Goal: Check status

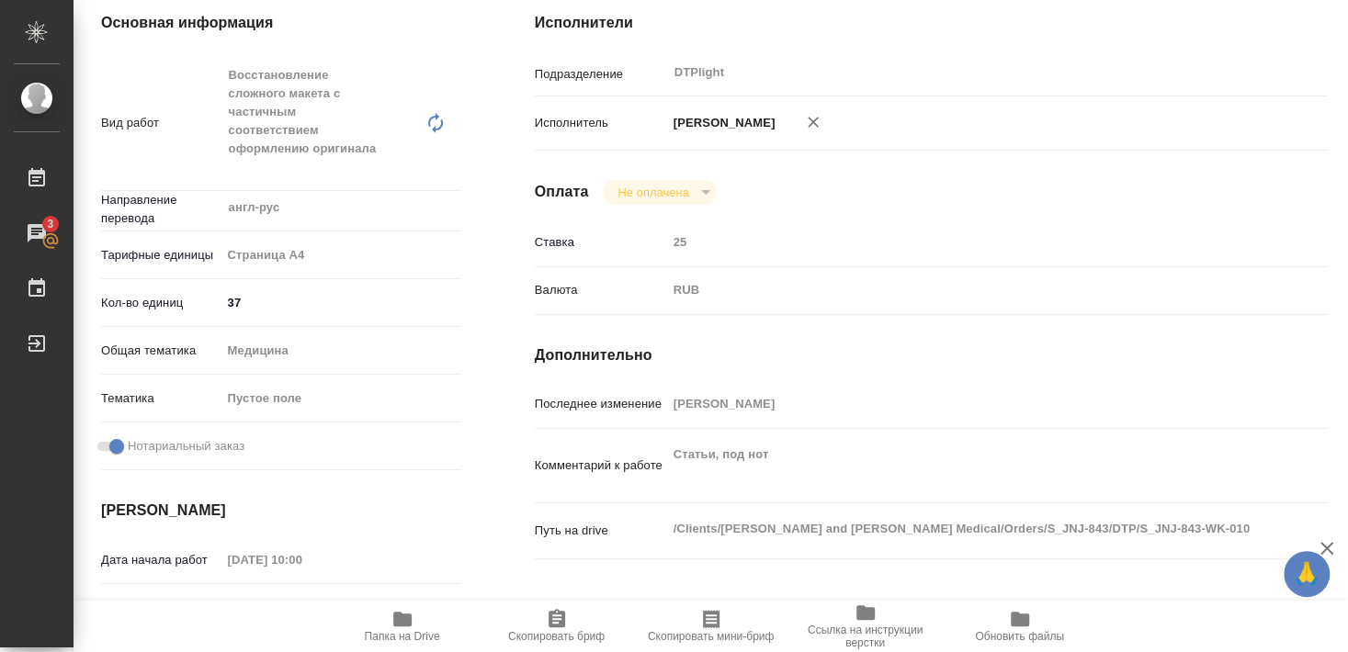
scroll to position [298, 0]
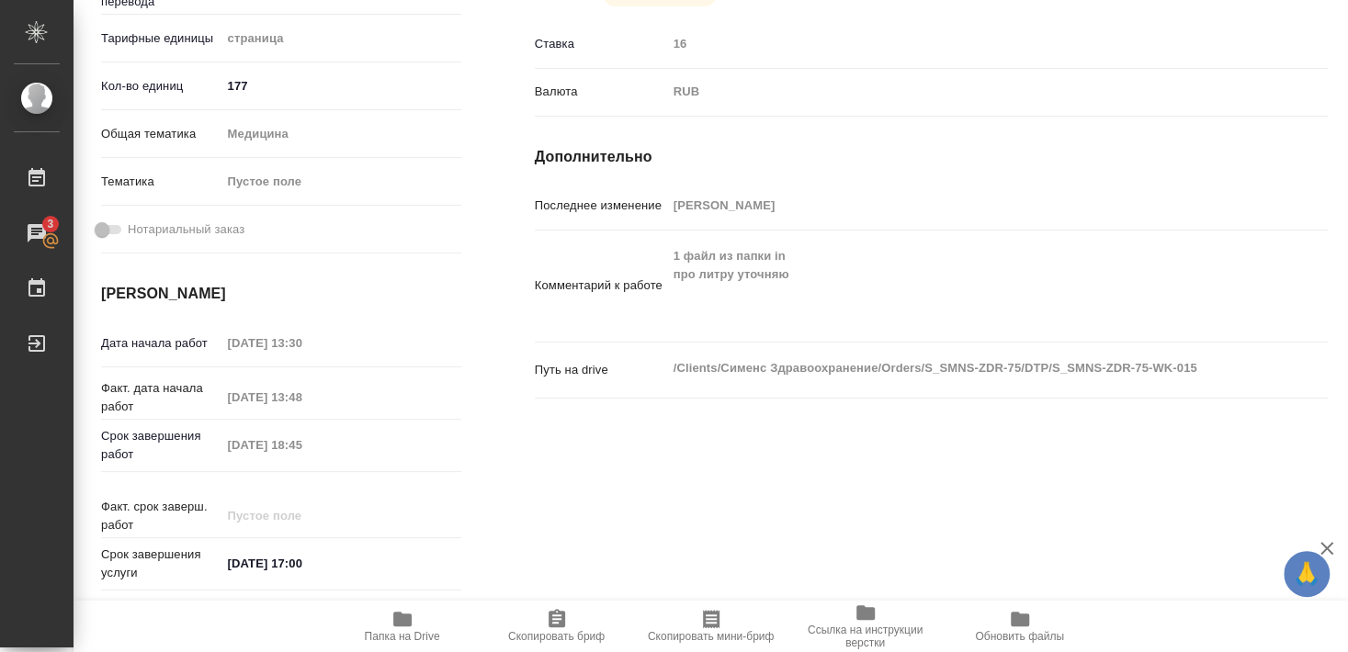
scroll to position [496, 0]
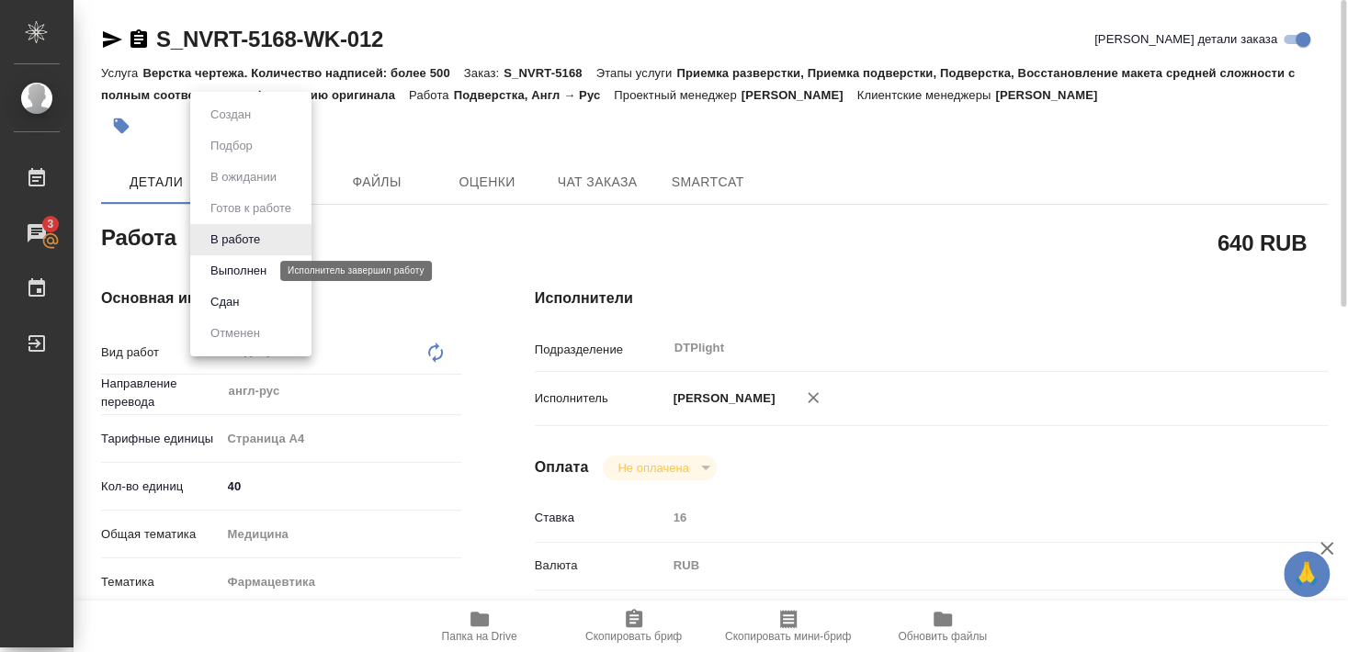
click at [232, 271] on button "Выполнен" at bounding box center [238, 271] width 67 height 20
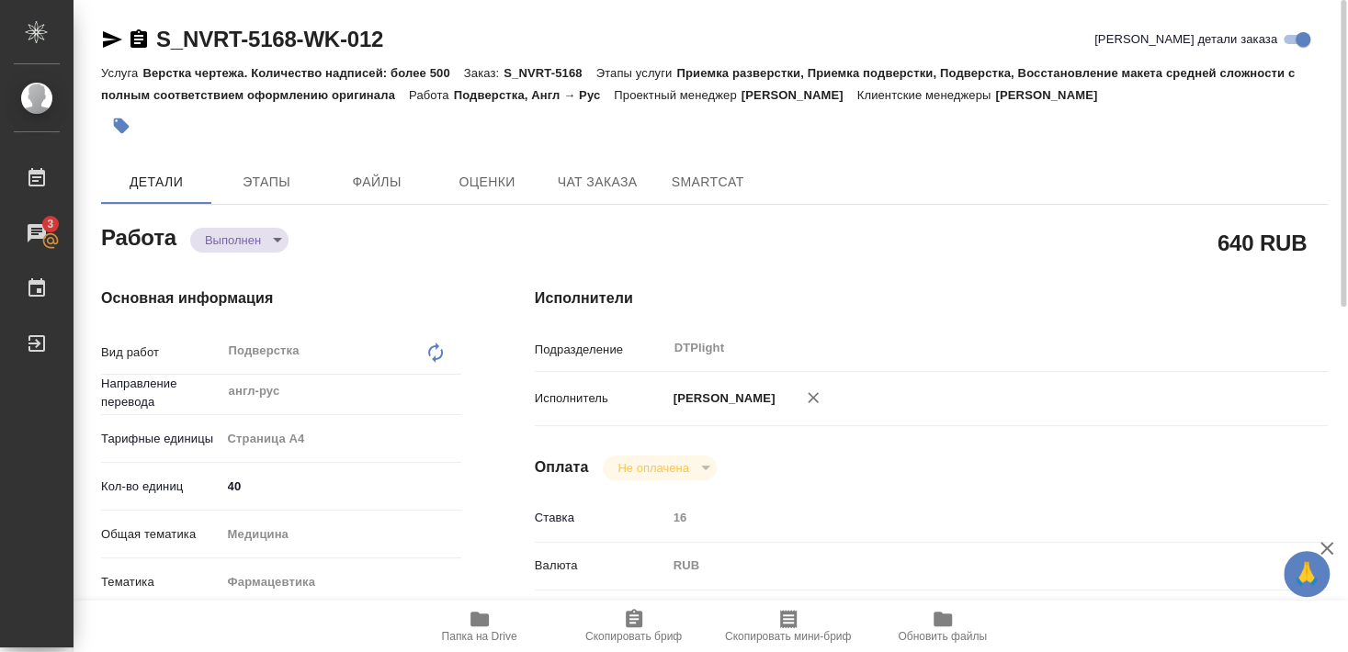
type textarea "x"
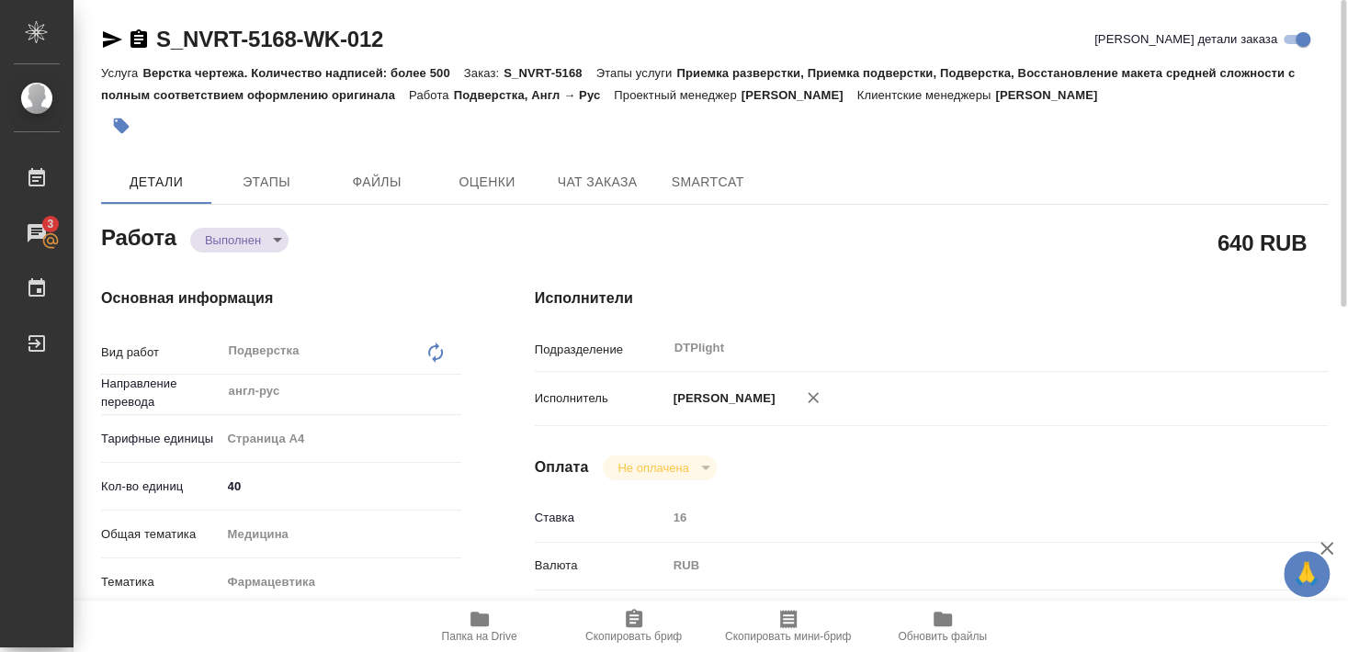
type textarea "x"
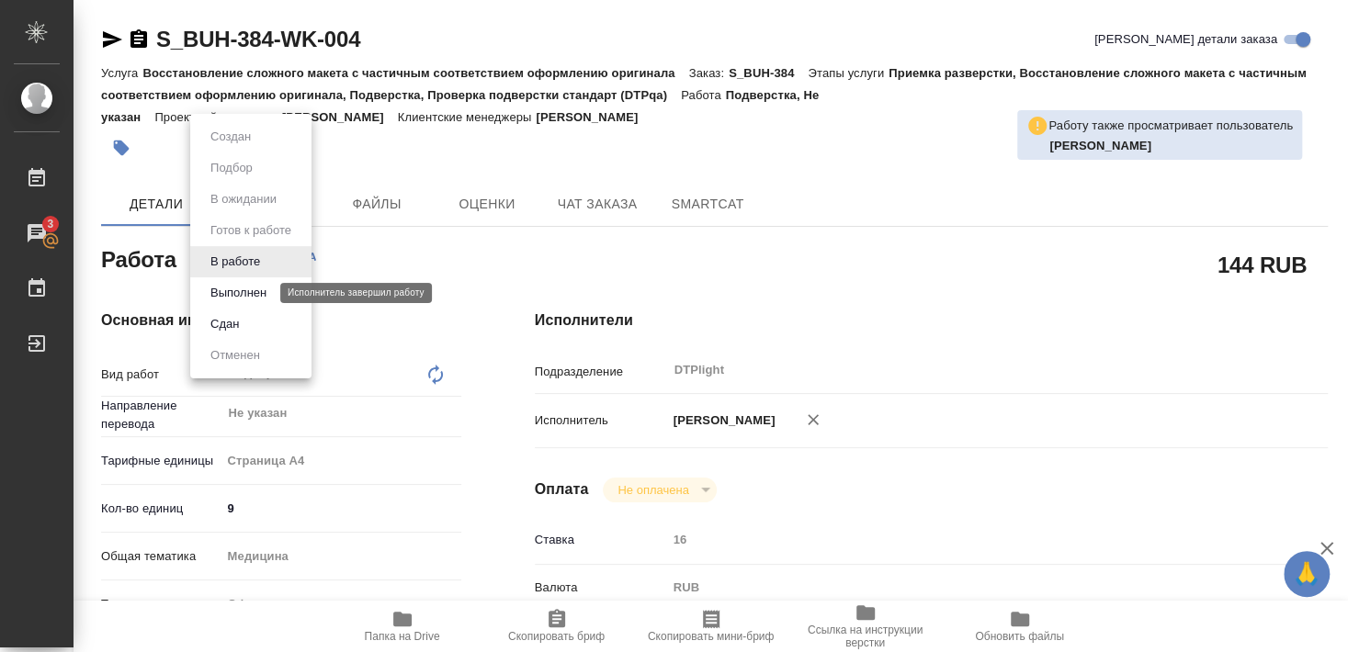
click at [240, 291] on button "Выполнен" at bounding box center [238, 293] width 67 height 20
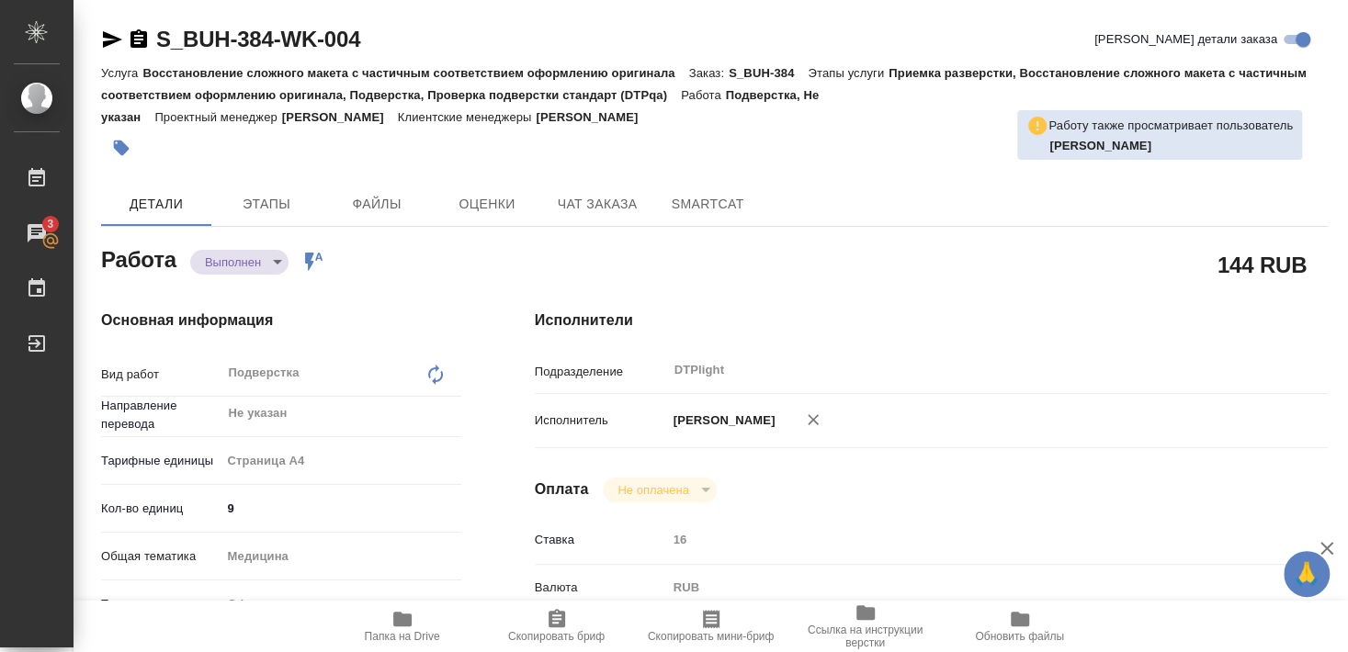
type textarea "x"
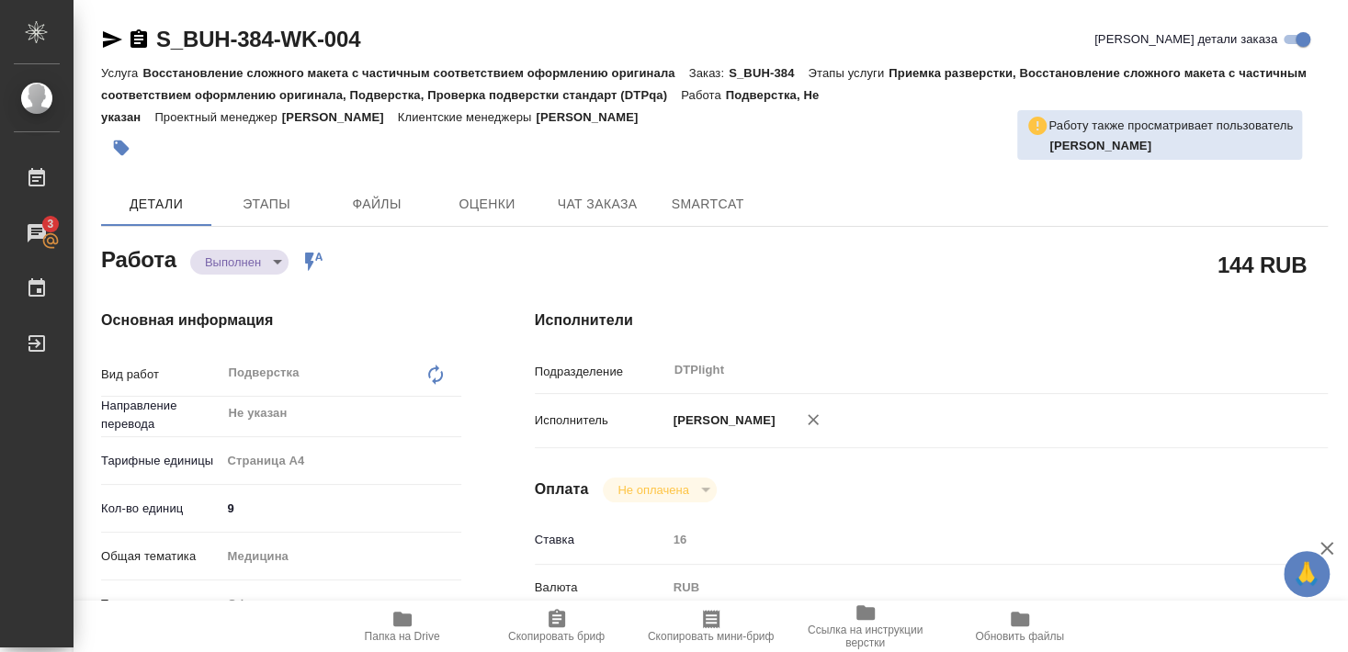
type textarea "x"
